Goal: Transaction & Acquisition: Purchase product/service

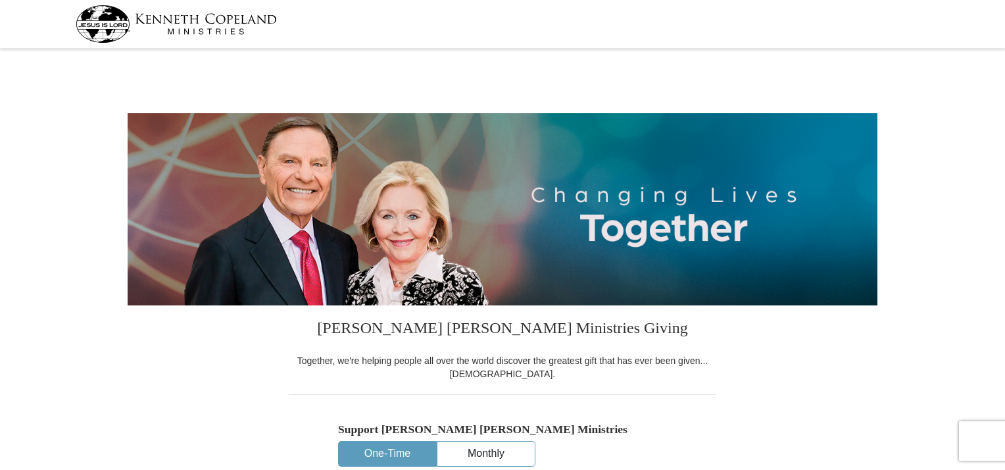
select select "FL"
drag, startPoint x: 1005, startPoint y: 39, endPoint x: 1010, endPoint y: 68, distance: 29.4
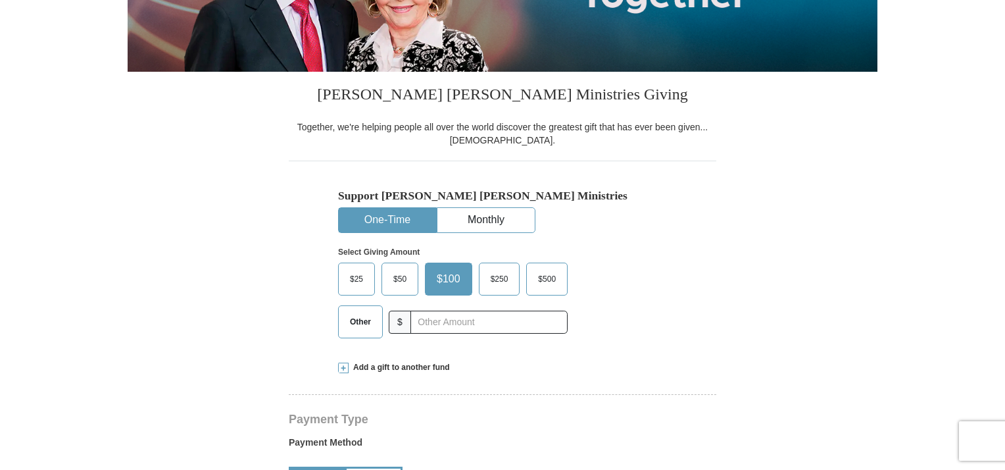
scroll to position [236, 0]
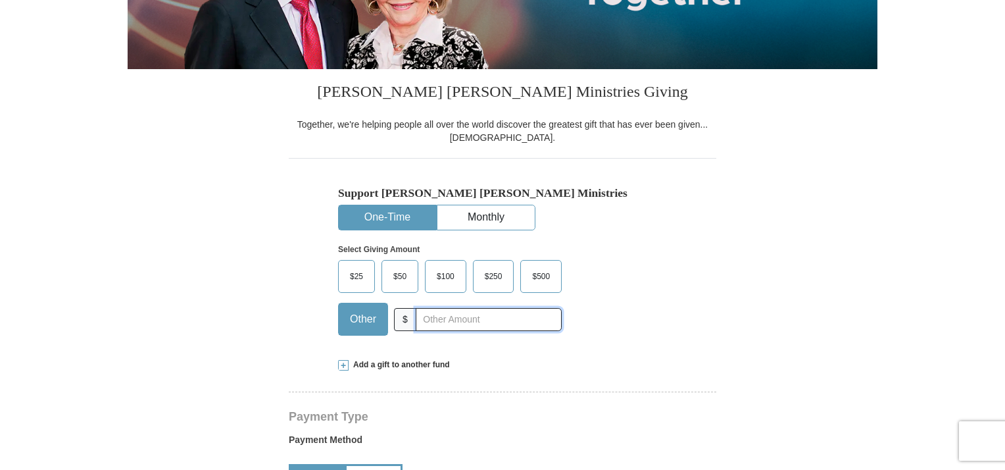
click at [449, 322] on input "text" at bounding box center [489, 319] width 146 height 23
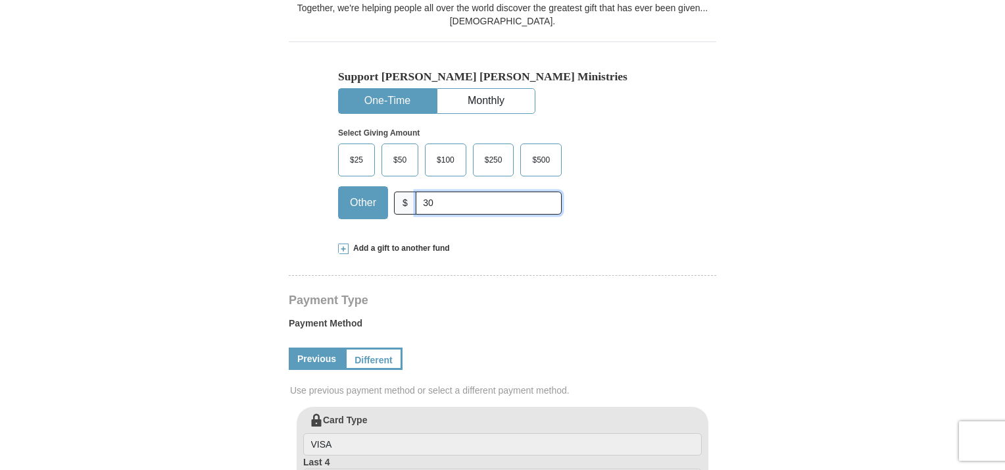
scroll to position [358, 0]
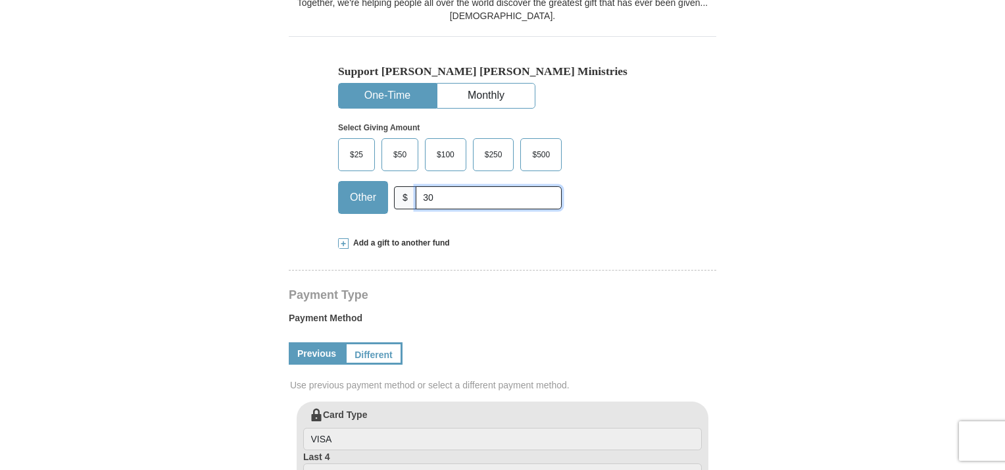
type input "30"
click at [340, 242] on span at bounding box center [343, 243] width 11 height 11
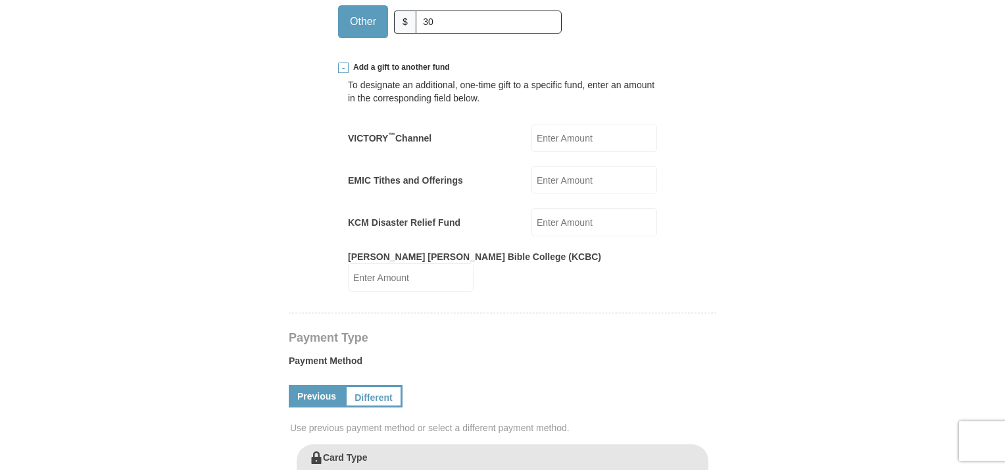
scroll to position [536, 0]
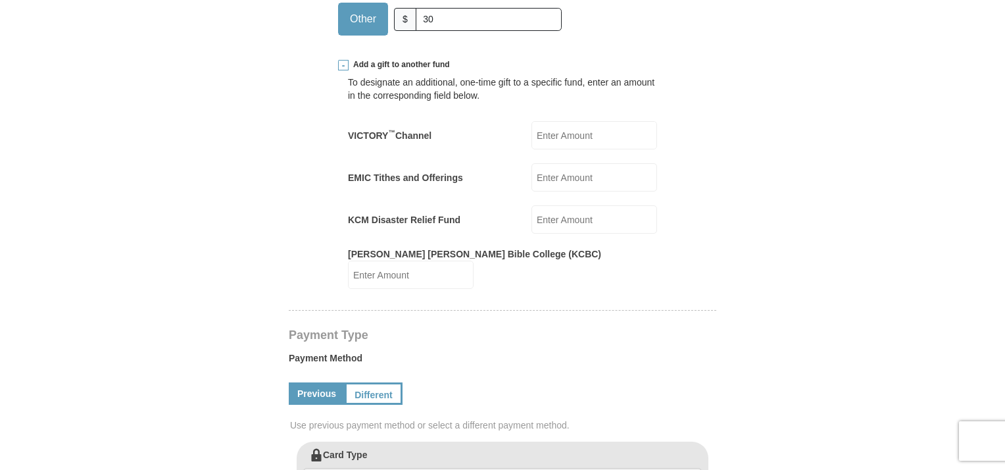
click at [345, 63] on span at bounding box center [343, 65] width 11 height 11
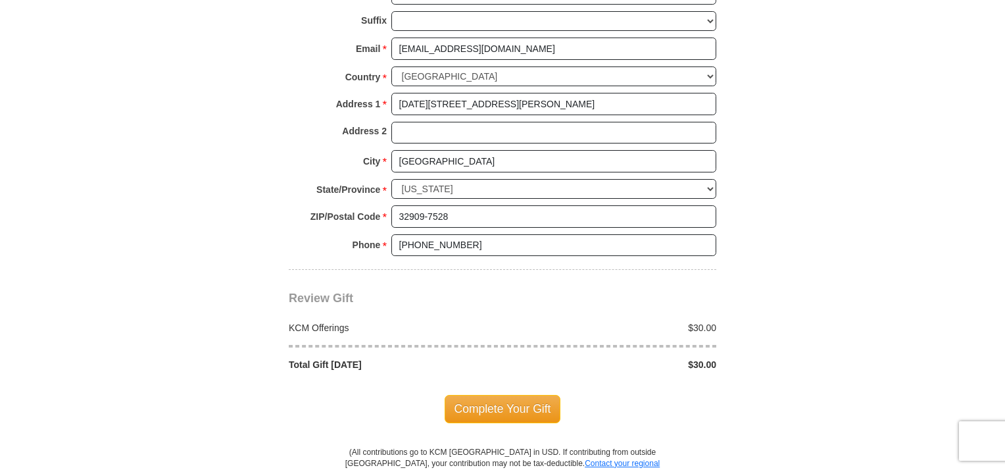
scroll to position [981, 0]
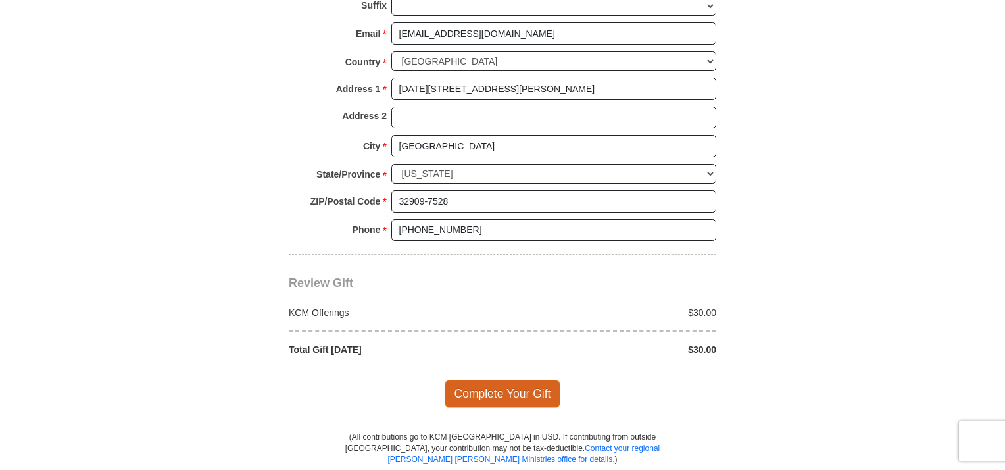
click at [490, 393] on span "Complete Your Gift" at bounding box center [503, 394] width 116 height 28
